Goal: Transaction & Acquisition: Purchase product/service

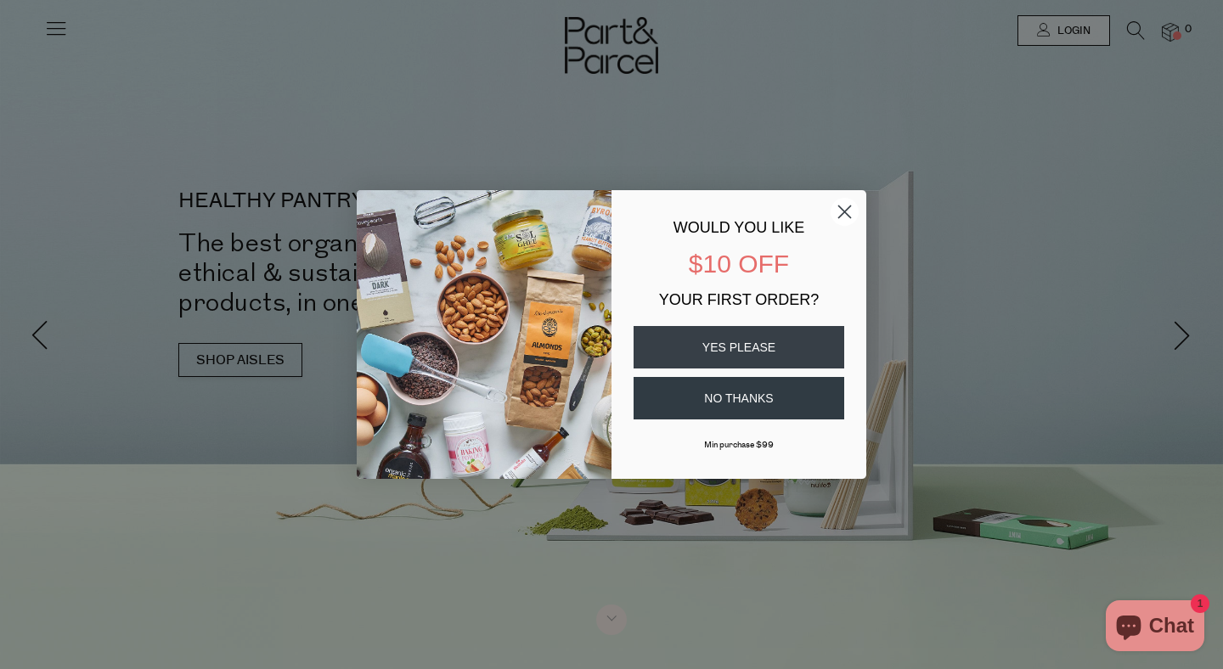
click at [690, 396] on button "NO THANKS" at bounding box center [738, 398] width 211 height 42
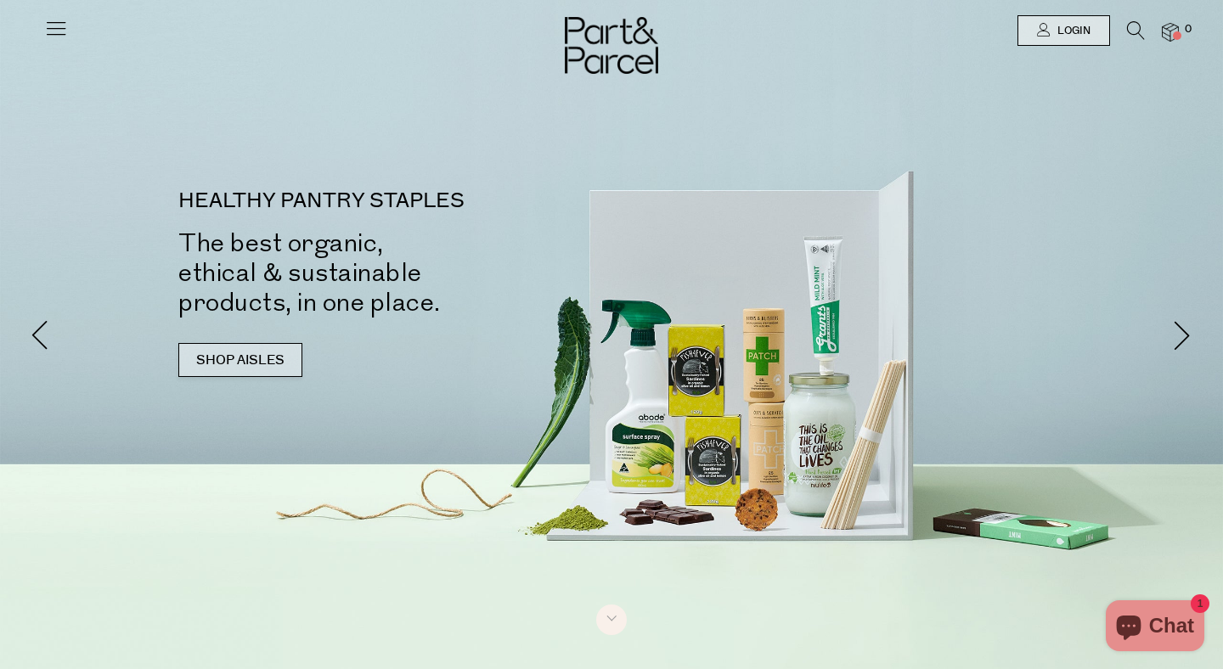
click at [236, 364] on link "SHOP AISLES" at bounding box center [240, 360] width 124 height 34
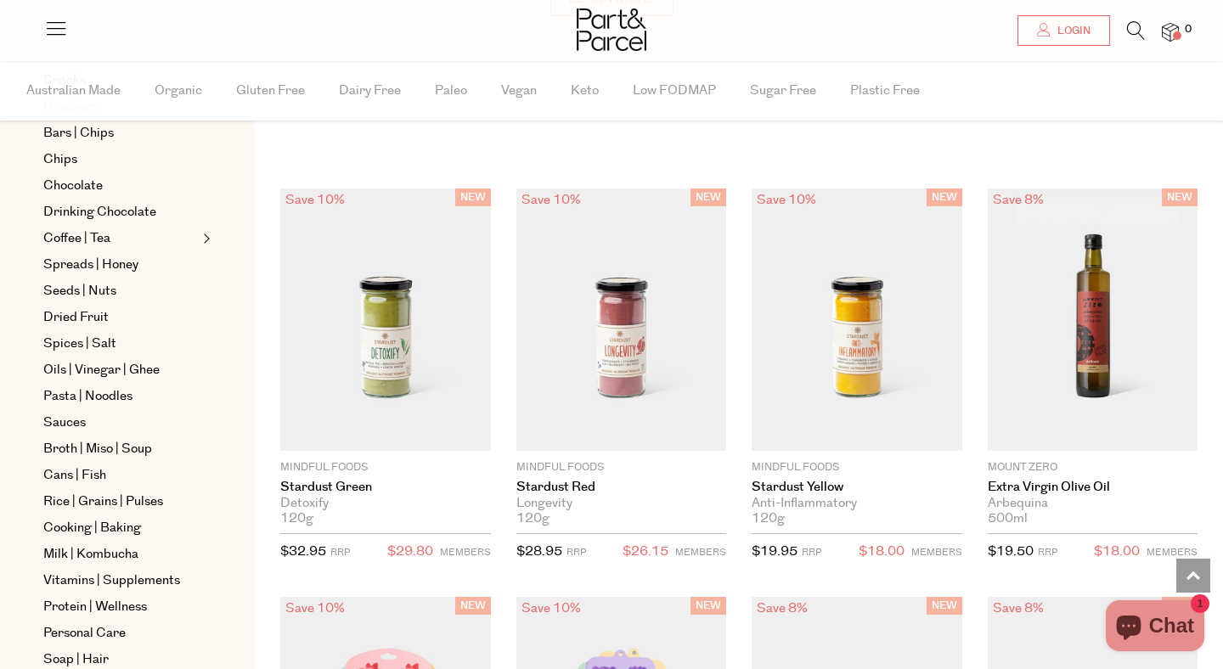
scroll to position [533, 0]
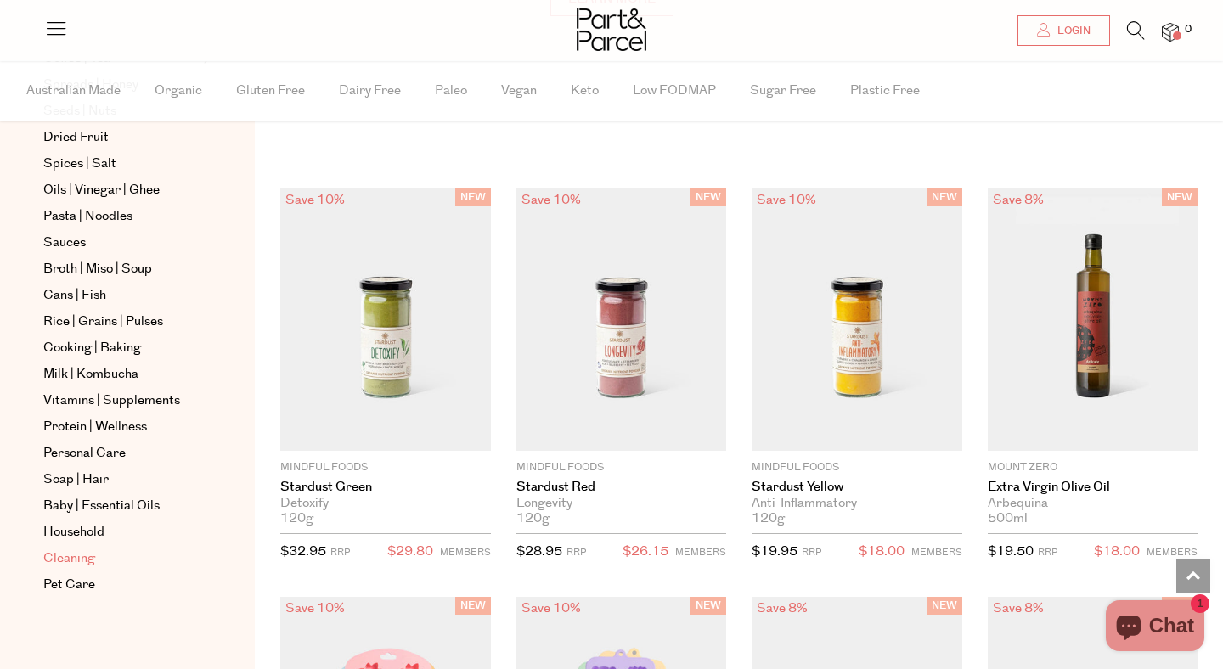
click at [62, 558] on span "Cleaning" at bounding box center [69, 558] width 52 height 20
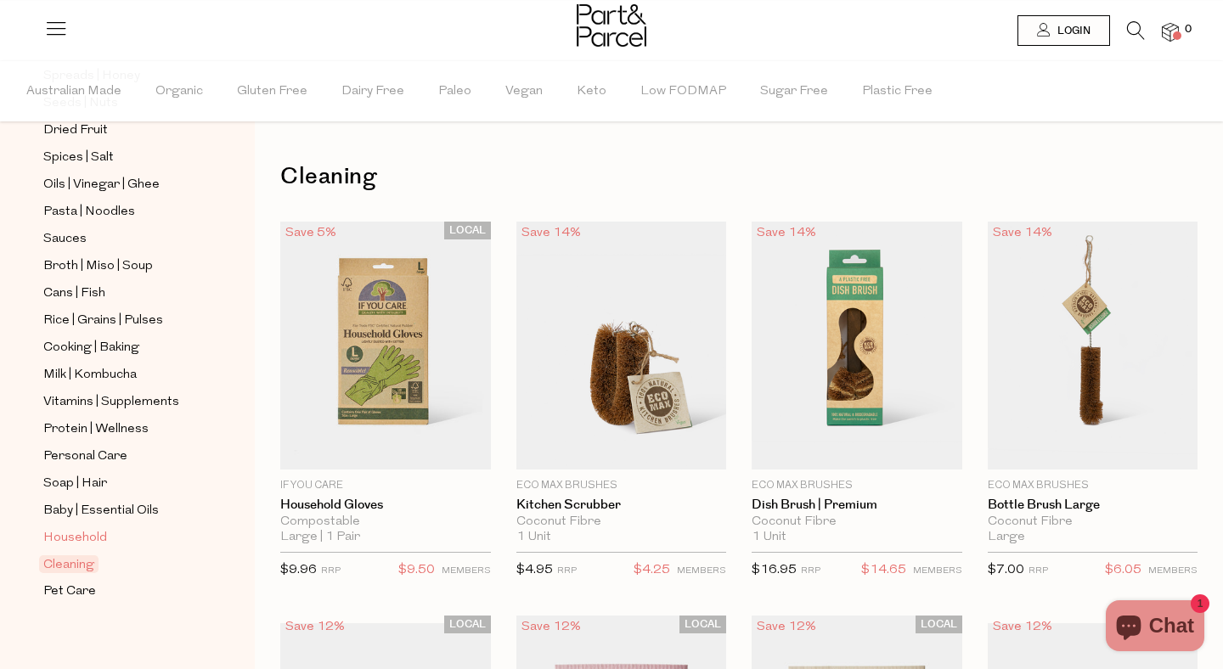
click at [81, 531] on span "Household" at bounding box center [75, 538] width 64 height 20
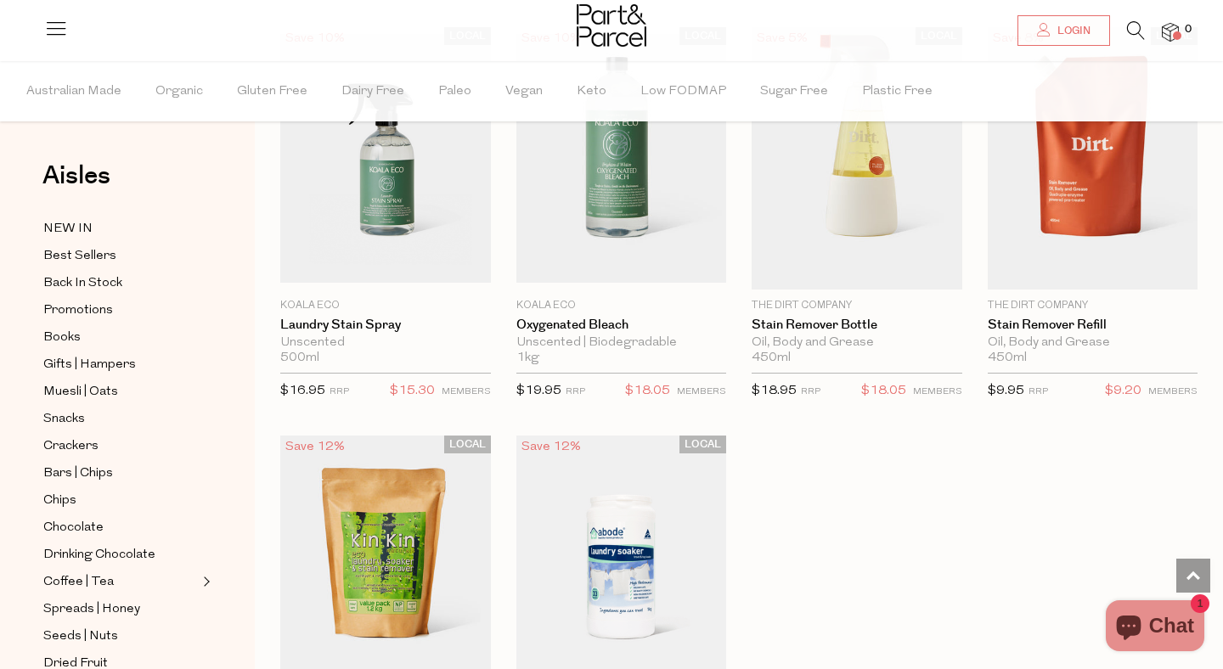
scroll to position [4551, 0]
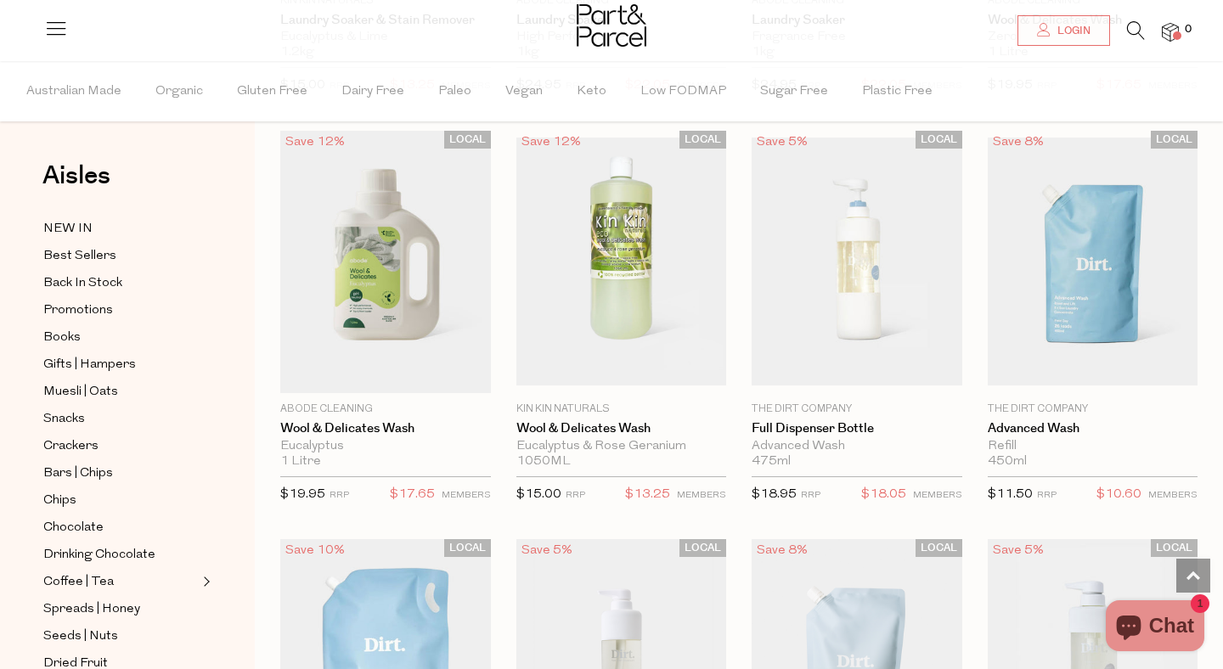
scroll to position [5263, 0]
